Goal: Transaction & Acquisition: Download file/media

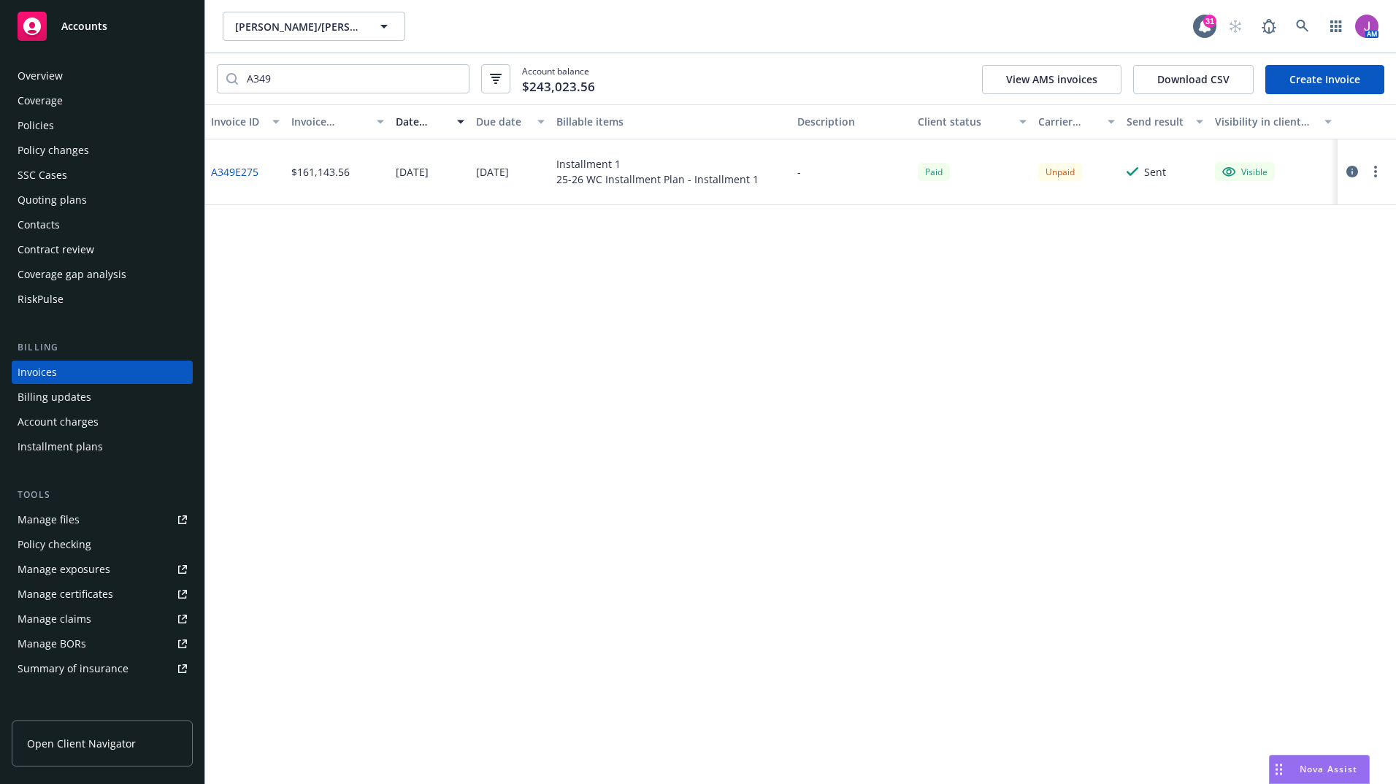
scroll to position [1, 0]
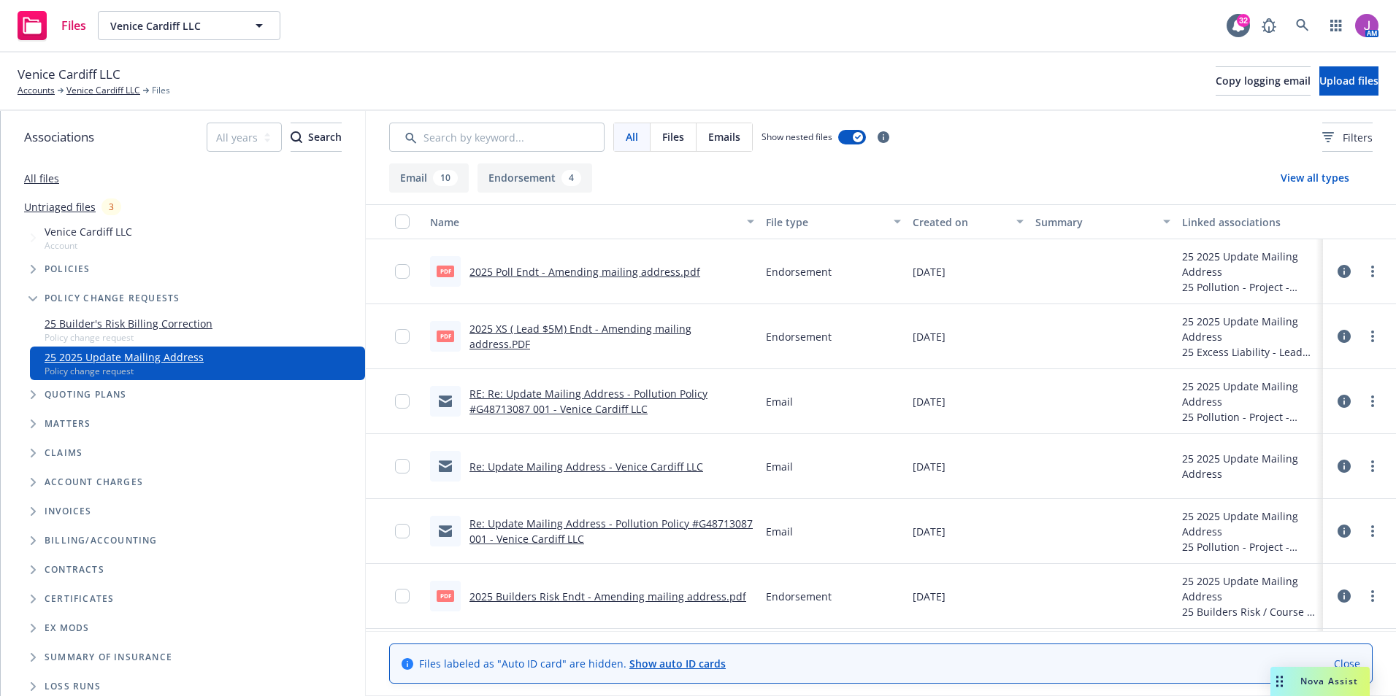
click at [593, 337] on link "2025 XS ( Lead $5M) Endt - Amending mailing address.PDF" at bounding box center [580, 336] width 222 height 29
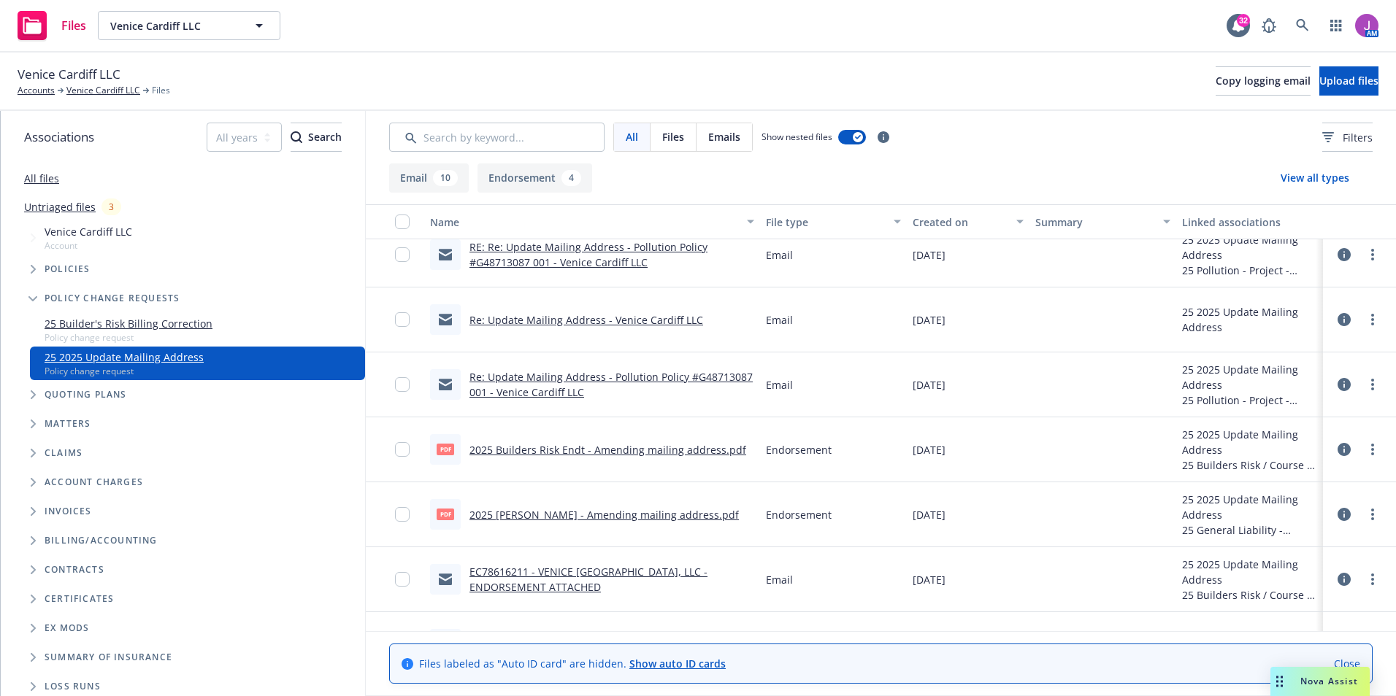
click at [575, 458] on div "pdf 2025 Builders Risk Endt - Amending mailing address.pdf" at bounding box center [588, 449] width 316 height 31
click at [572, 453] on link "2025 Builders Risk Endt - Amending mailing address.pdf" at bounding box center [607, 450] width 277 height 14
click at [1371, 451] on icon "more" at bounding box center [1372, 450] width 3 height 12
click at [1258, 512] on link "Download" at bounding box center [1296, 508] width 145 height 29
click at [695, 540] on div "pdf 2025 [PERSON_NAME] - Amending mailing address.pdf" at bounding box center [592, 515] width 336 height 65
